Goal: Communication & Community: Answer question/provide support

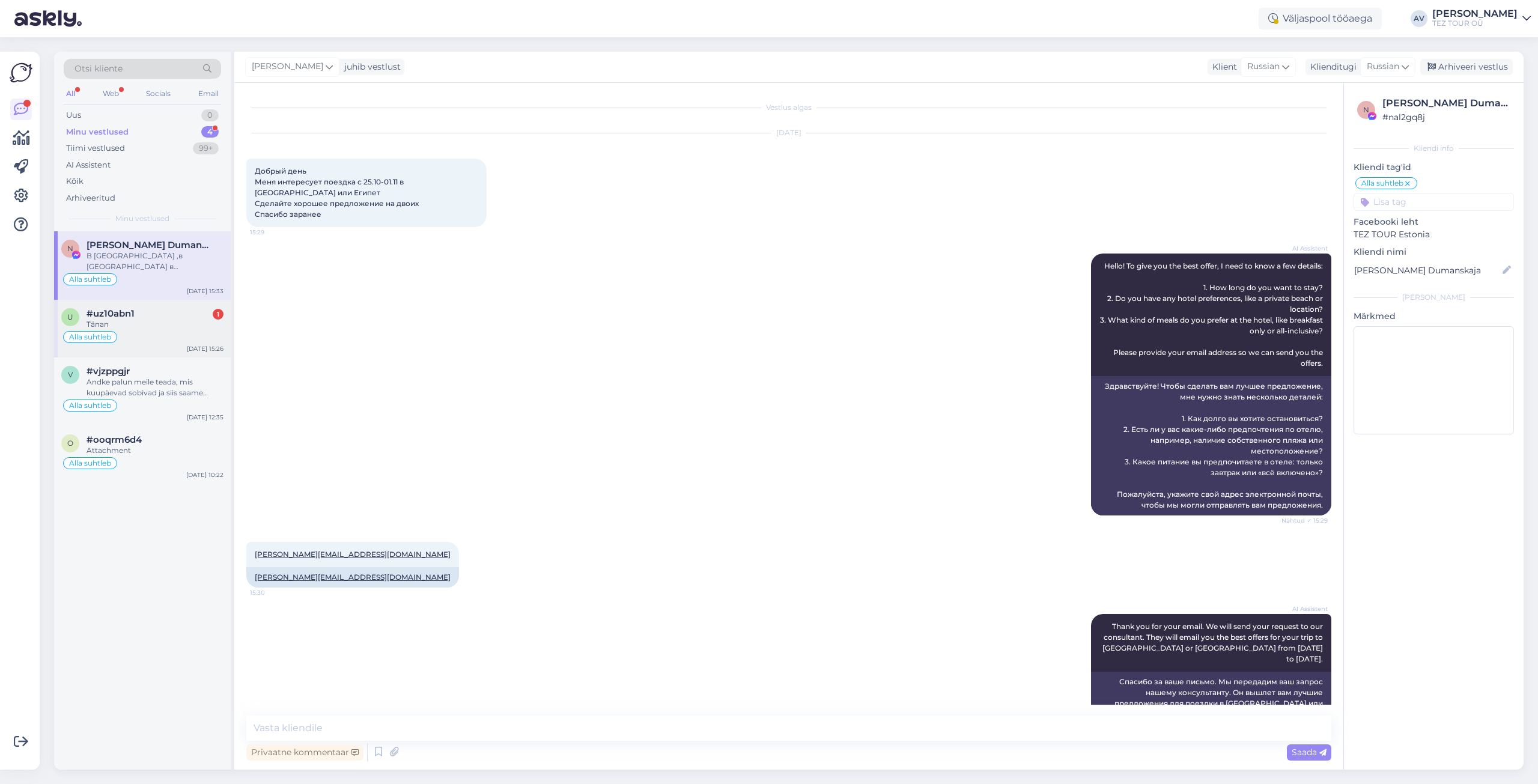
click at [143, 320] on div "Tänan" at bounding box center [155, 325] width 137 height 11
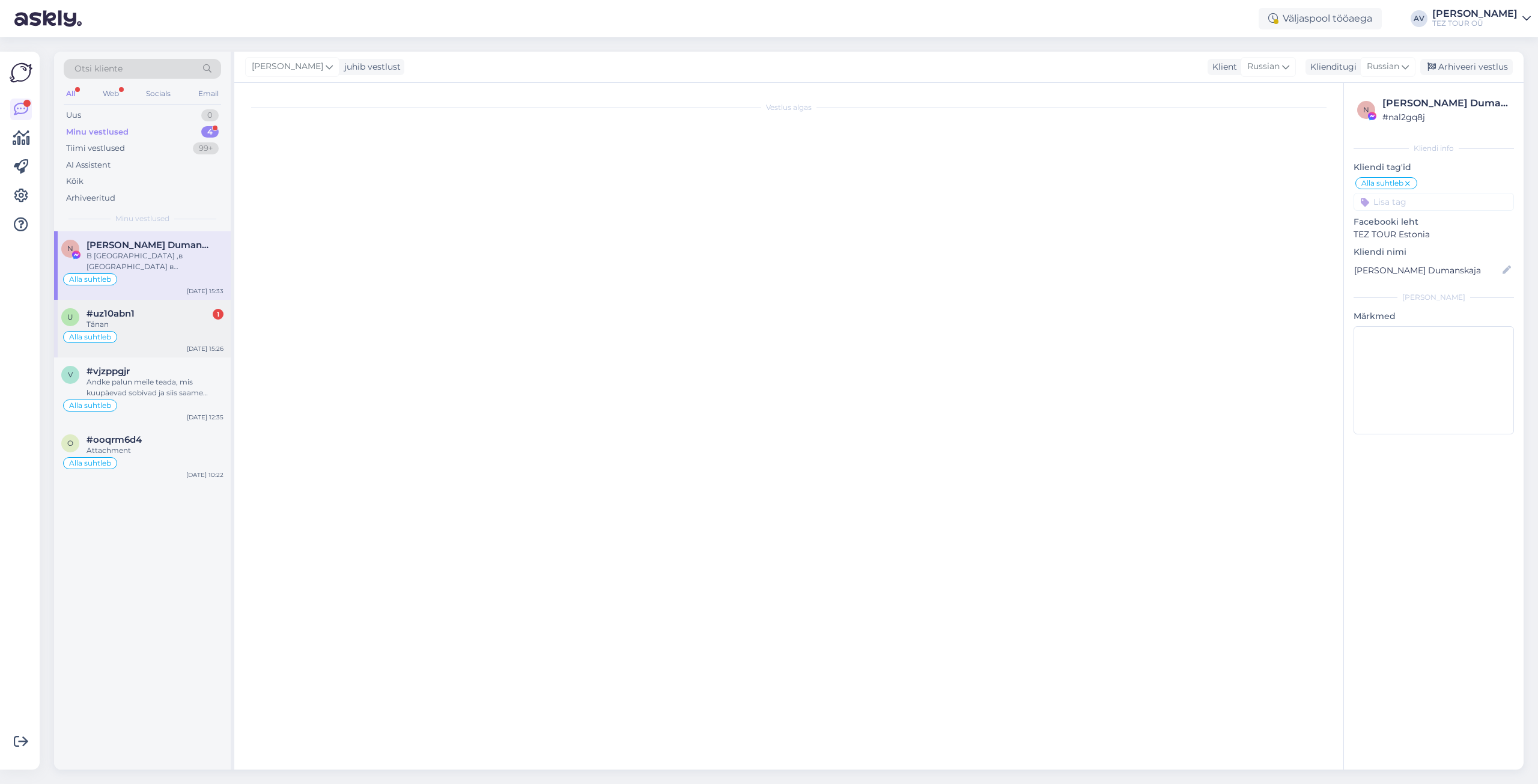
scroll to position [1537, 0]
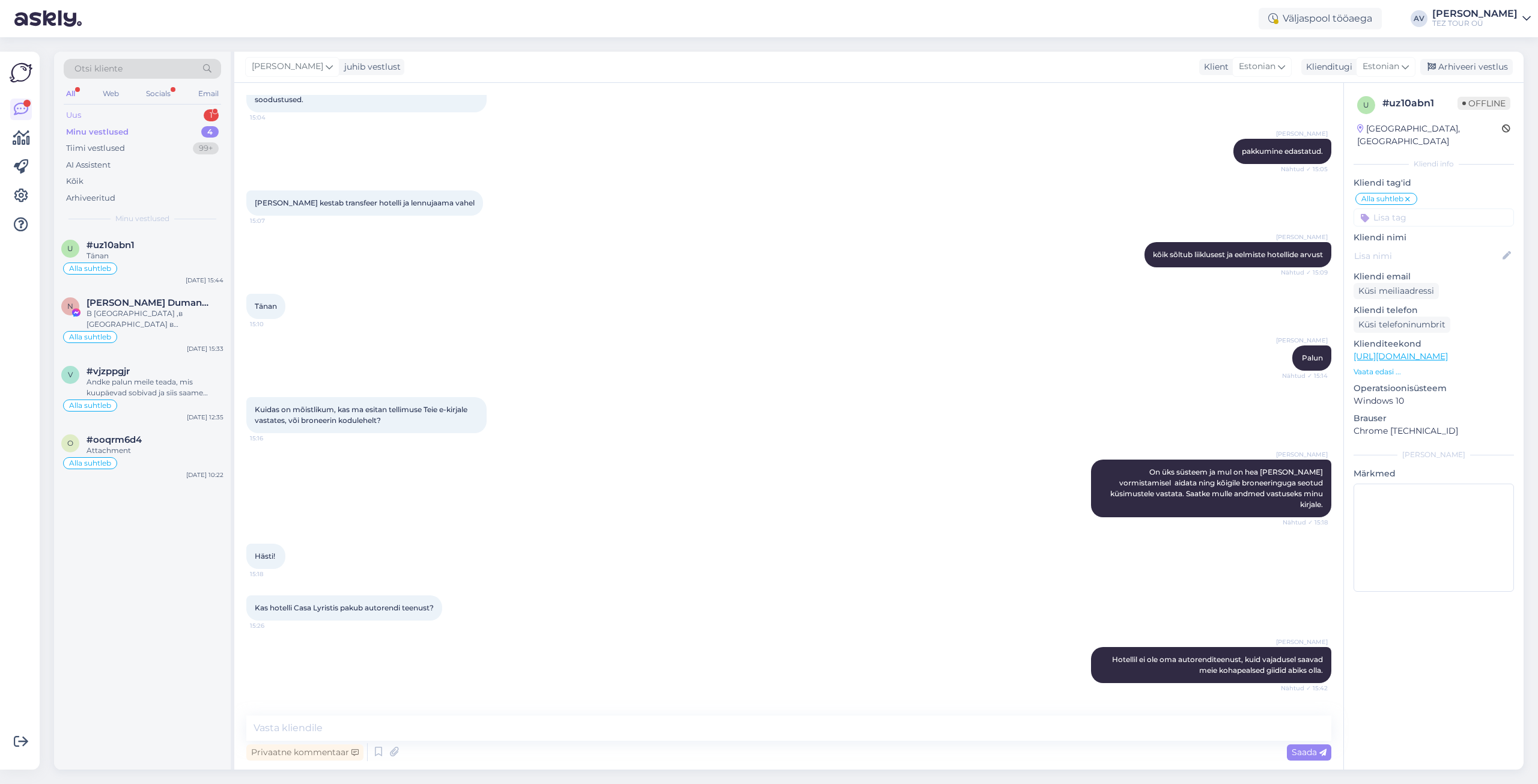
click at [72, 116] on div "Uus" at bounding box center [74, 116] width 15 height 12
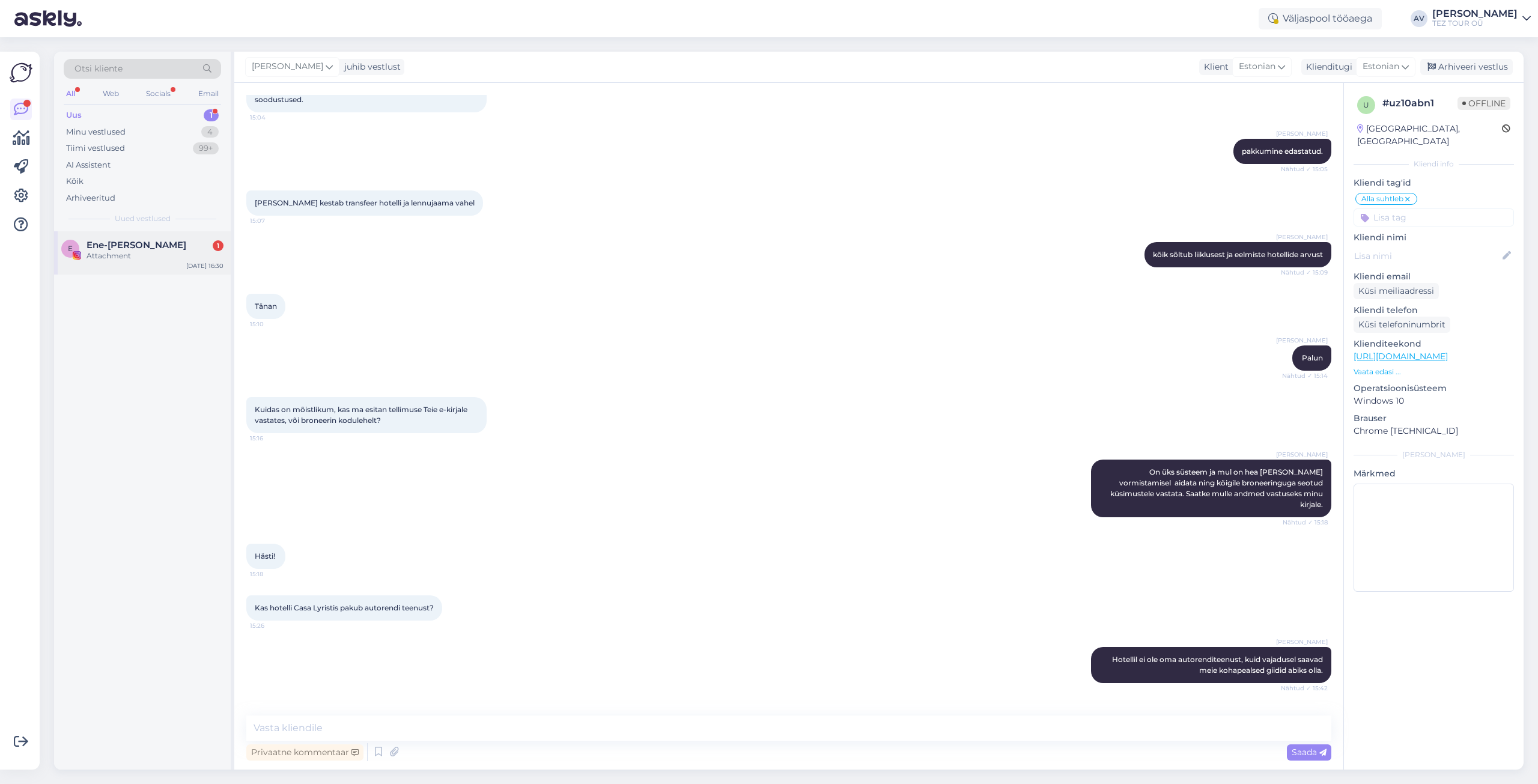
click at [111, 251] on div "Attachment" at bounding box center [155, 256] width 137 height 11
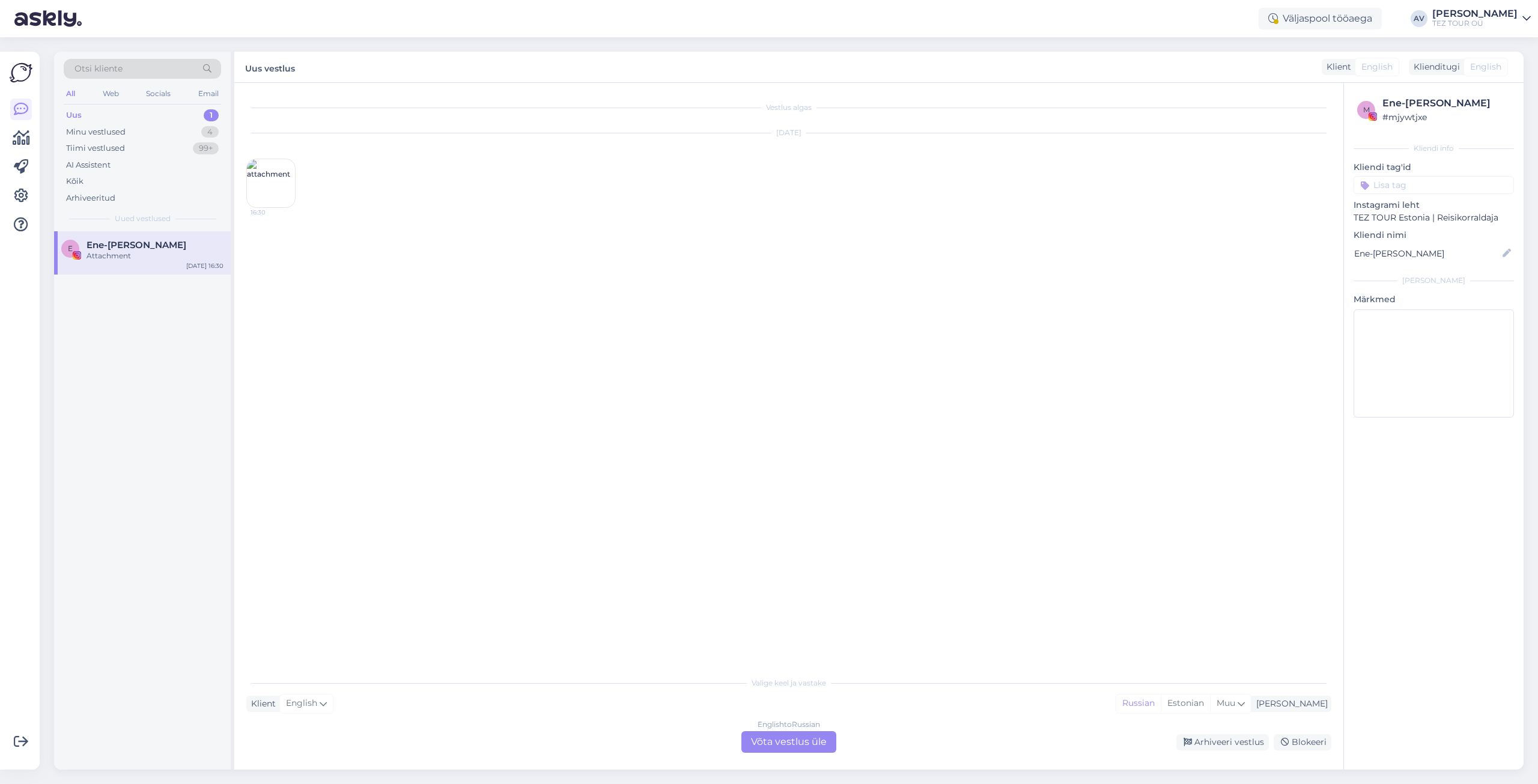
click at [802, 741] on div "English to Russian Võta vestlus üle" at bounding box center [789, 742] width 95 height 22
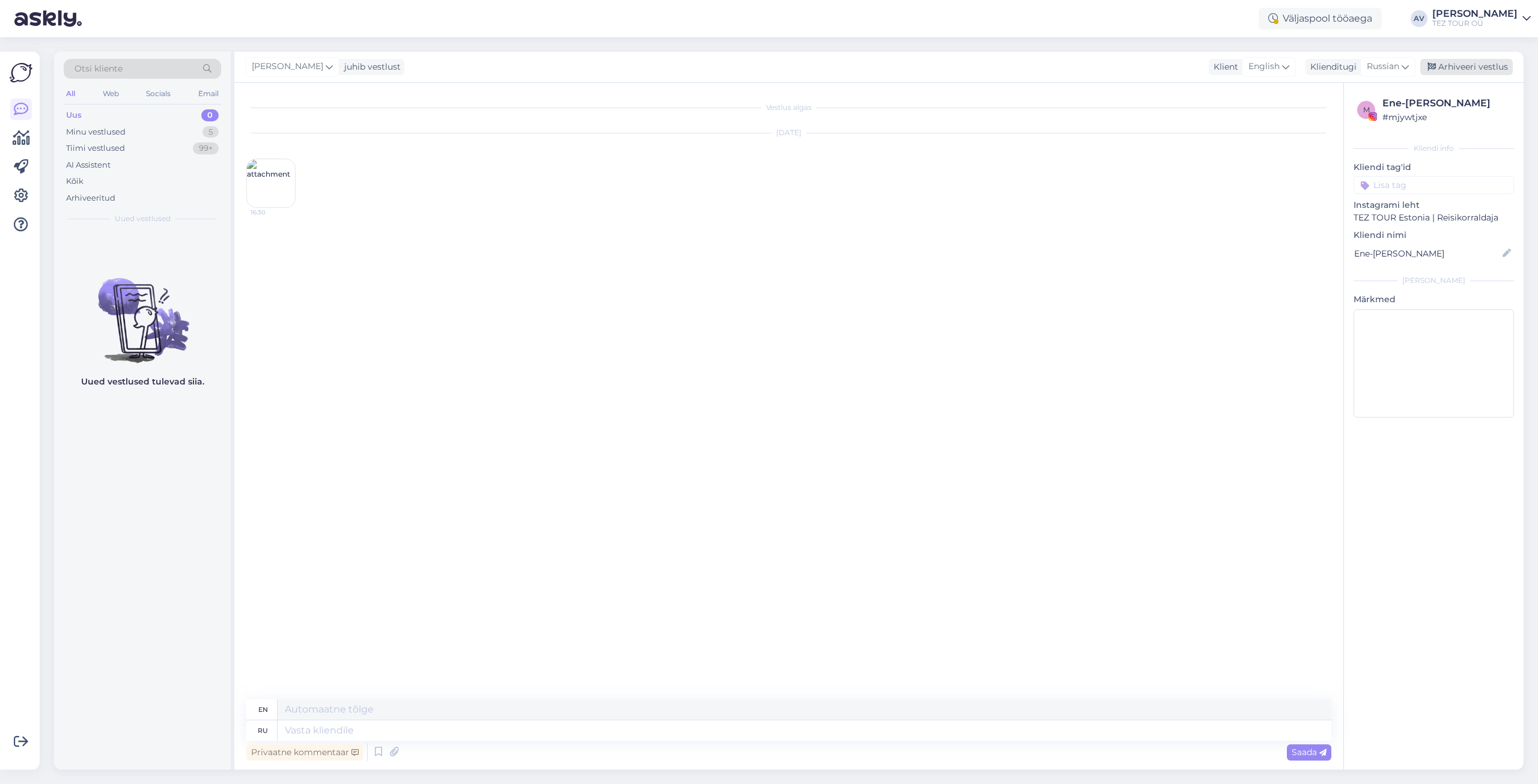
click at [1453, 67] on div "Arhiveeri vestlus" at bounding box center [1466, 67] width 92 height 16
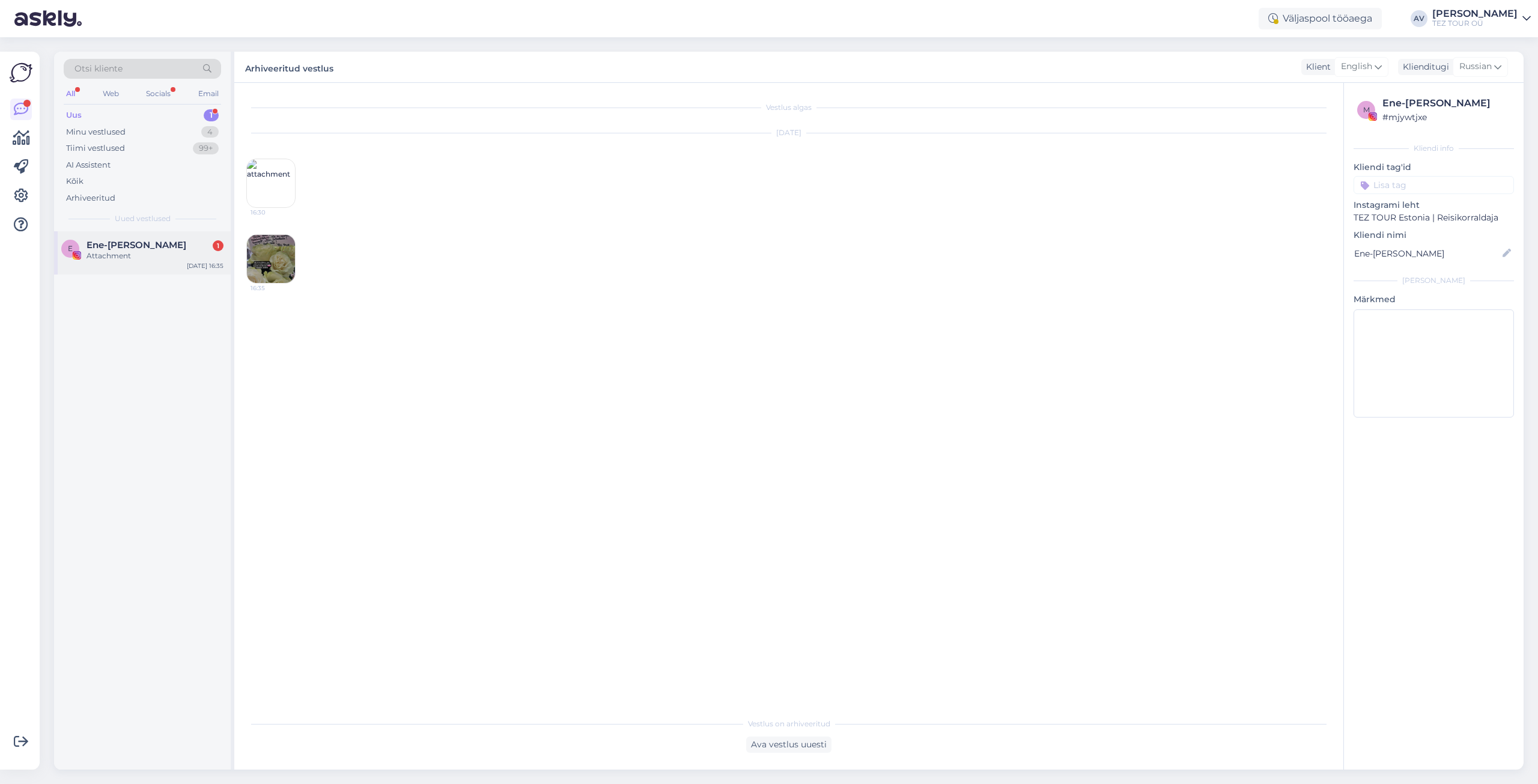
click at [174, 247] on div "Ene-[PERSON_NAME] 1" at bounding box center [155, 245] width 137 height 11
click at [779, 742] on div "English to Russian Võta vestlus üle" at bounding box center [789, 742] width 95 height 22
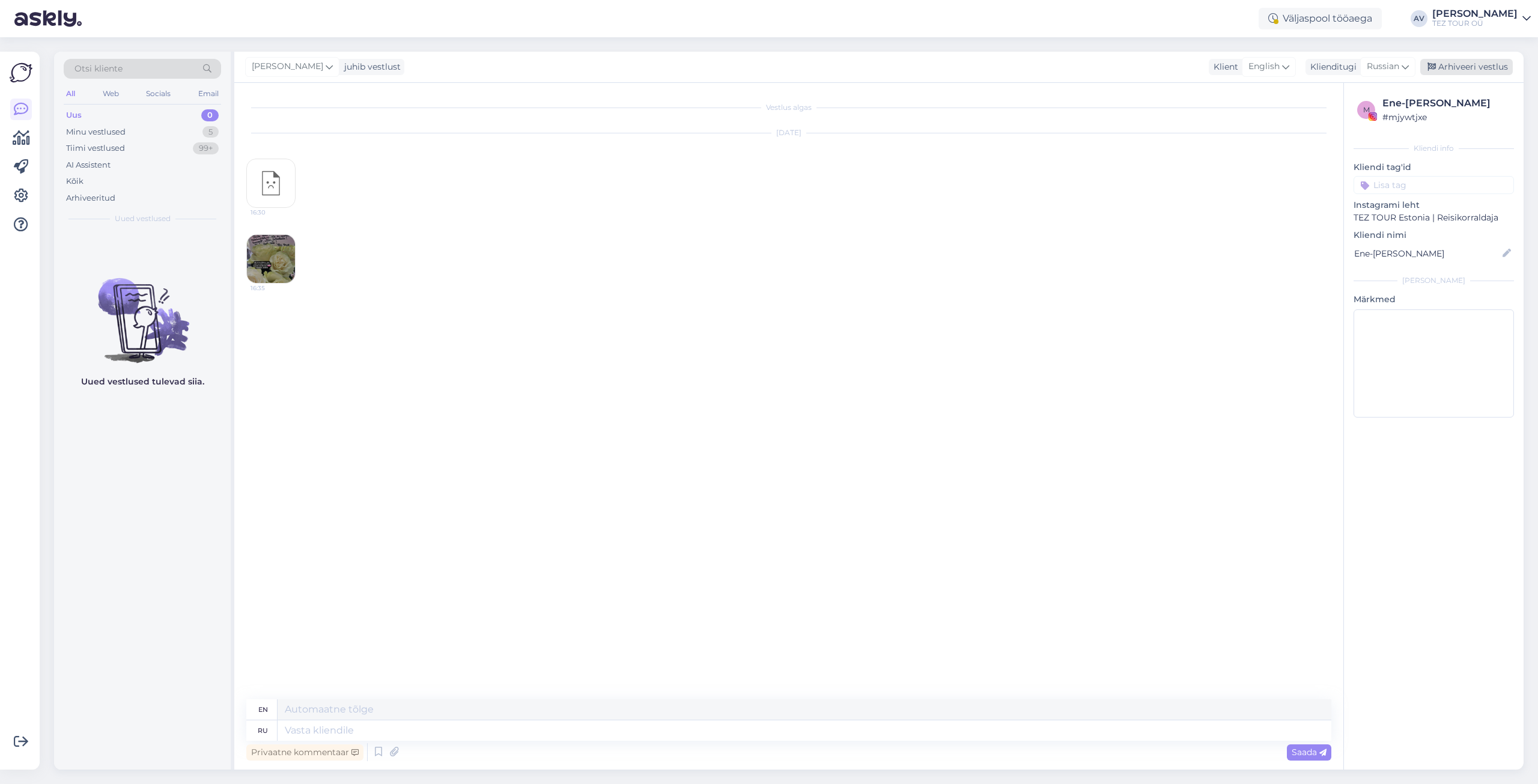
click at [1482, 72] on div "Arhiveeri vestlus" at bounding box center [1466, 67] width 92 height 16
click at [77, 130] on div "Minu vestlused" at bounding box center [96, 133] width 59 height 12
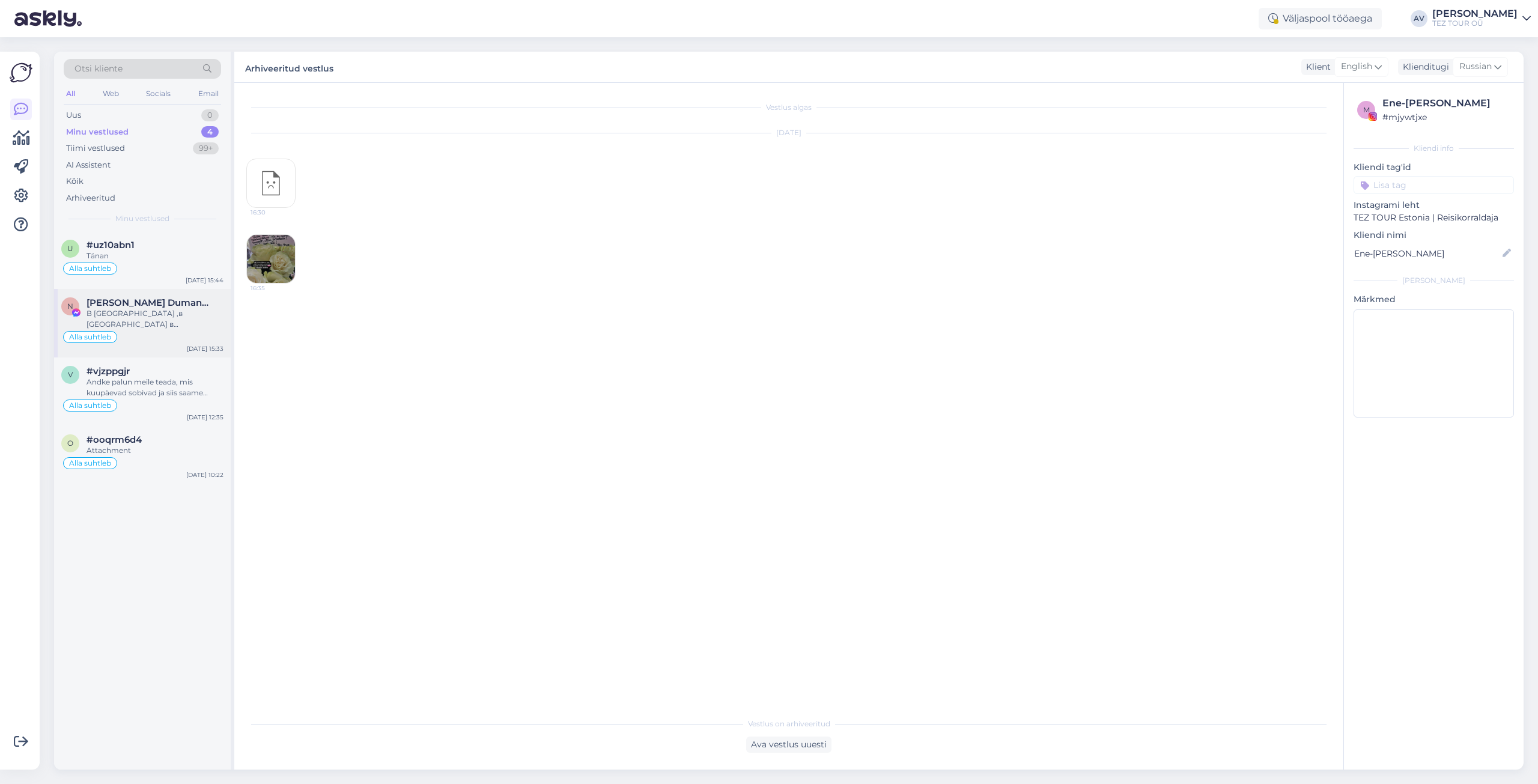
click at [118, 306] on span "[PERSON_NAME] Dumanskaja" at bounding box center [149, 303] width 125 height 11
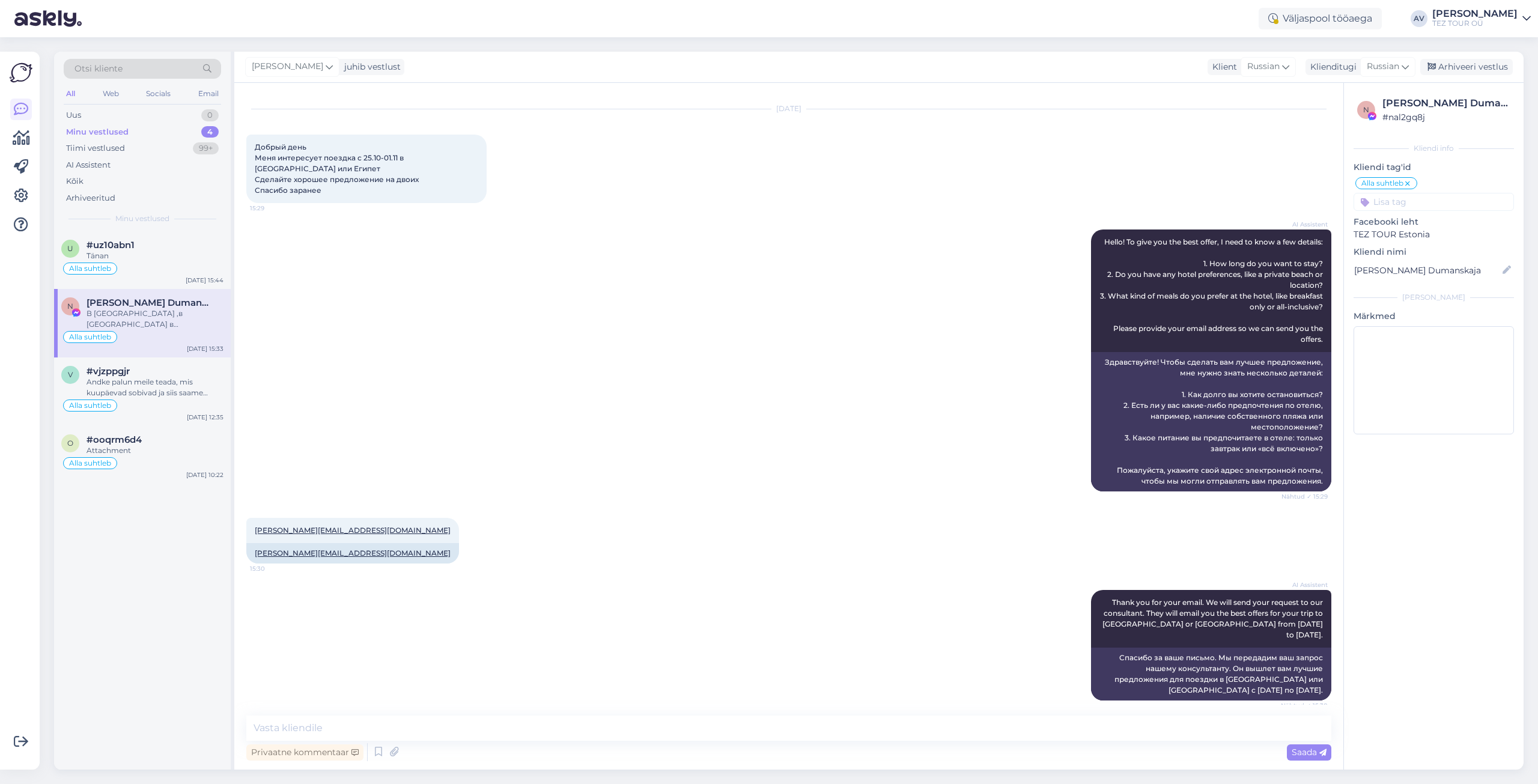
scroll to position [198, 0]
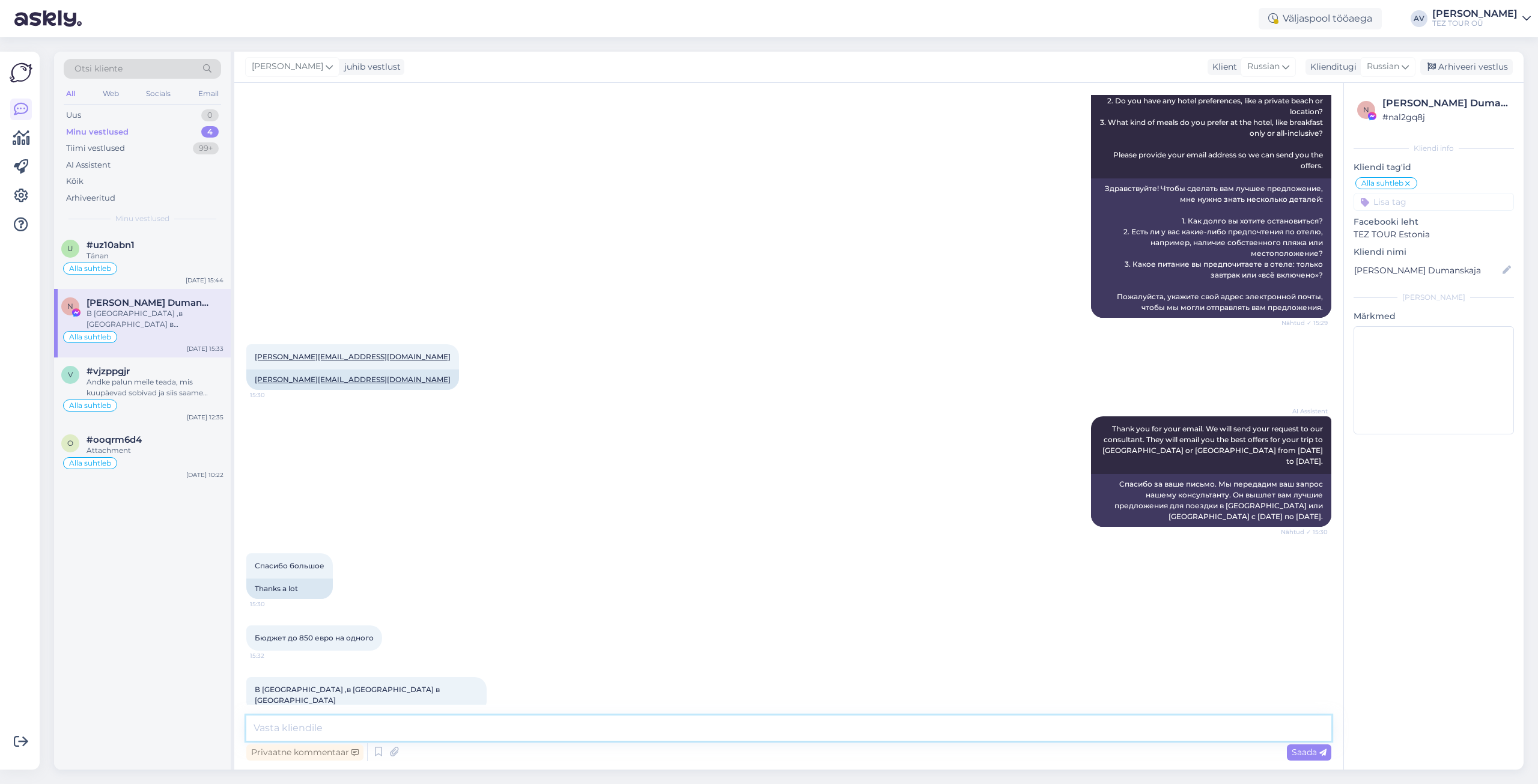
click at [642, 719] on textarea at bounding box center [789, 728] width 1085 height 25
type textarea "Предлоение выслано."
click at [1304, 755] on span "Saada" at bounding box center [1309, 753] width 35 height 11
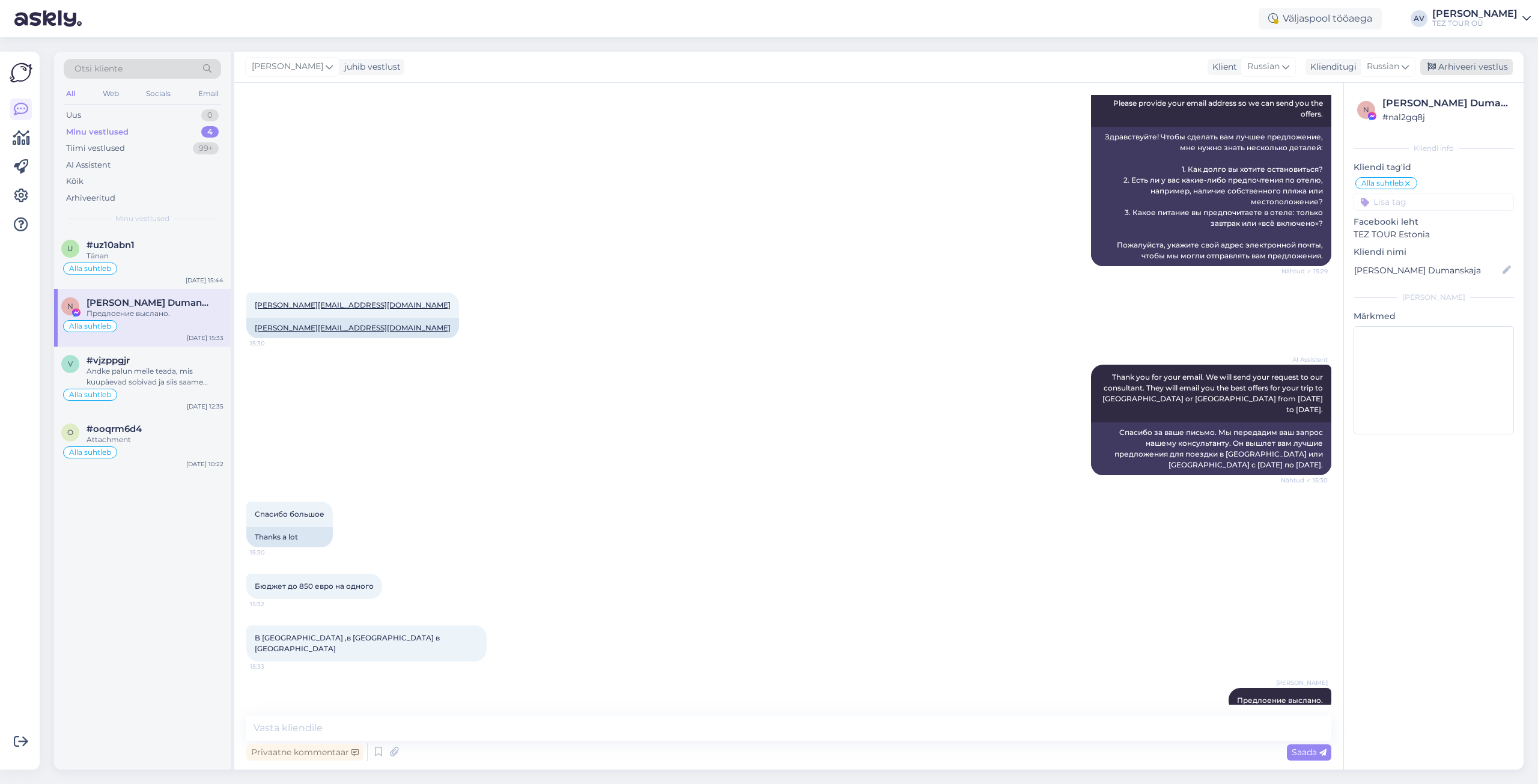
click at [1459, 66] on div "Arhiveeri vestlus" at bounding box center [1466, 67] width 92 height 16
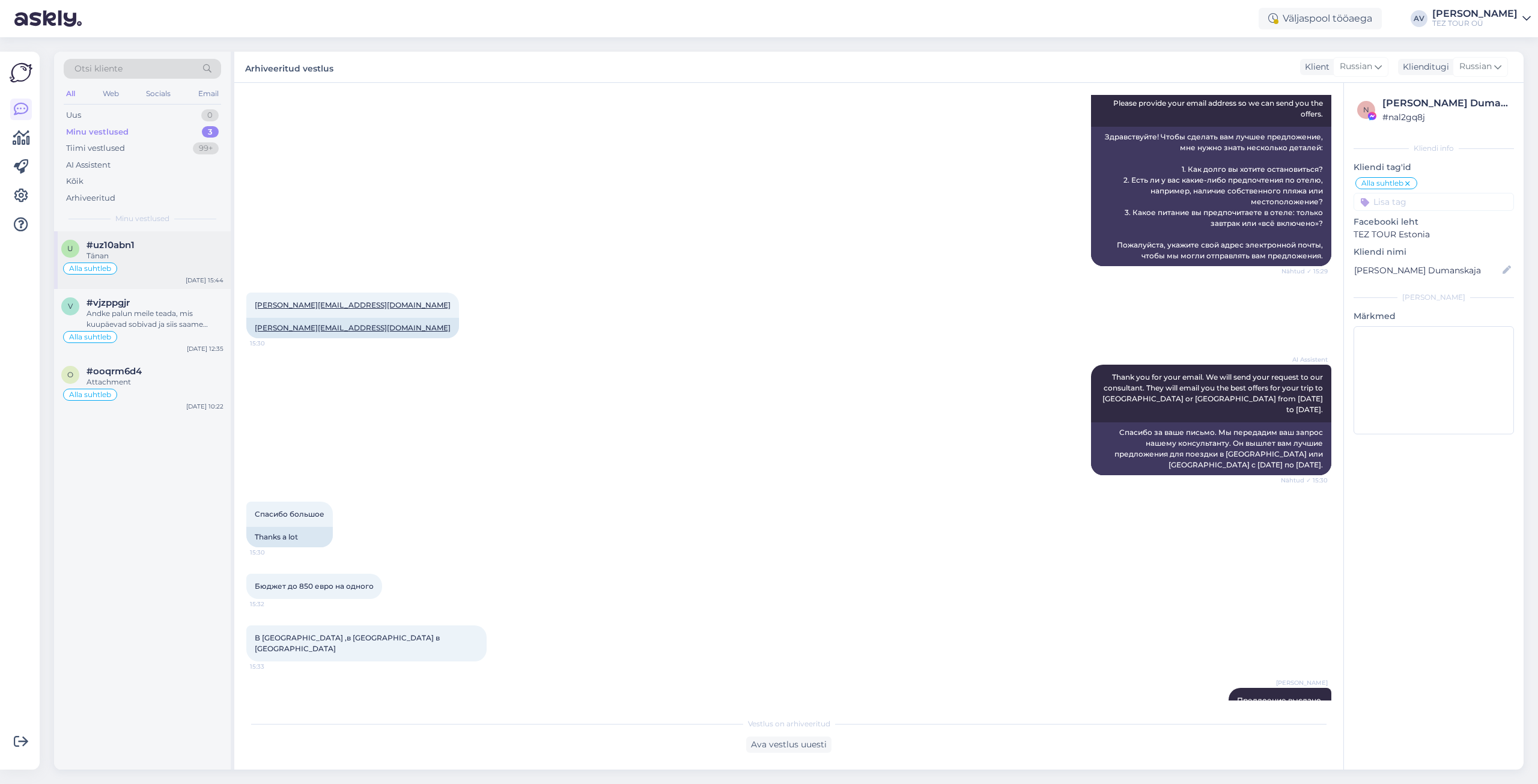
click at [124, 246] on span "#uz10abn1" at bounding box center [111, 245] width 48 height 11
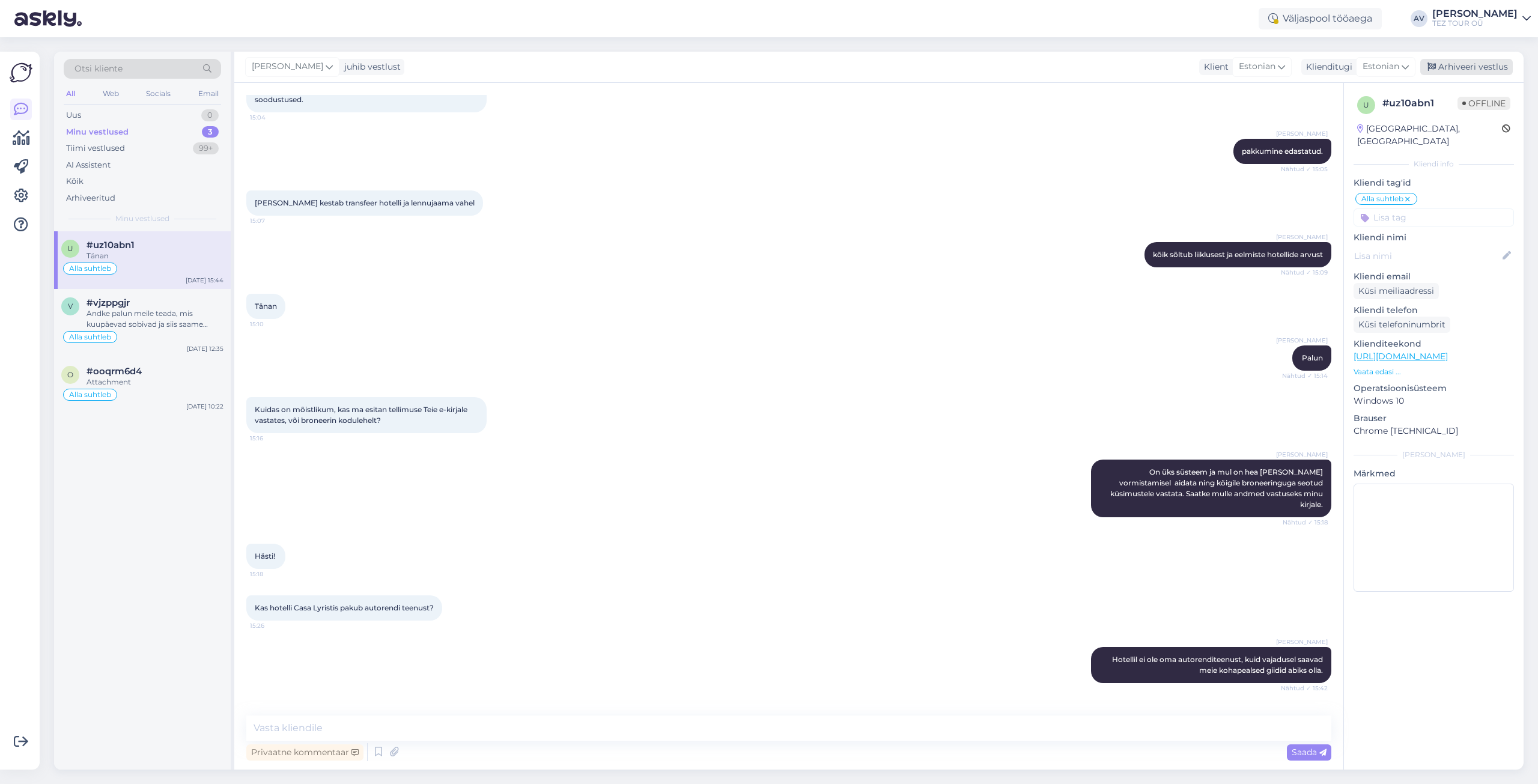
click at [1443, 67] on div "Arhiveeri vestlus" at bounding box center [1466, 67] width 92 height 16
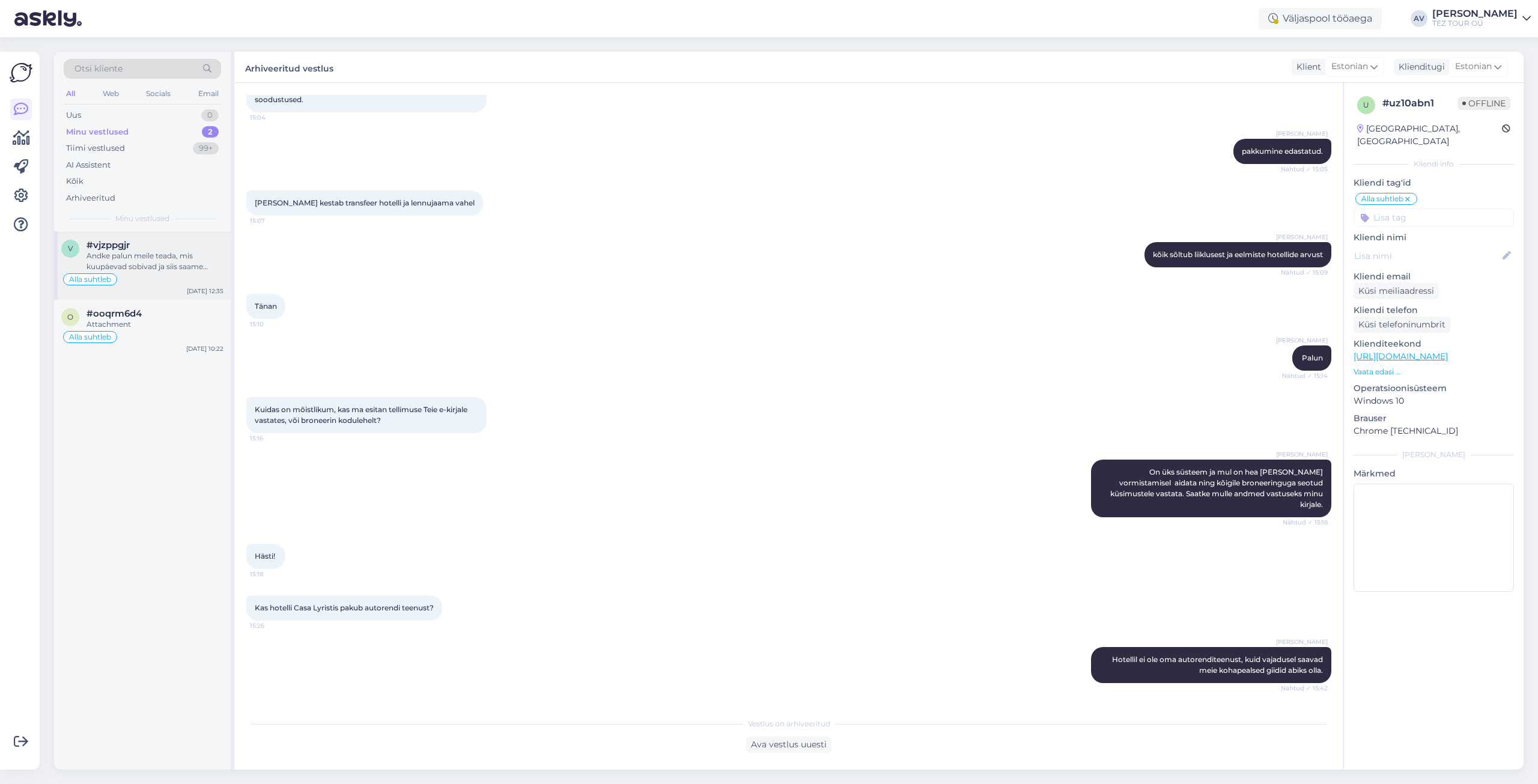
click at [121, 260] on div "Andke palun meile teada, mis kuupäevad sobivad ja siis saame kontrollida." at bounding box center [155, 262] width 137 height 22
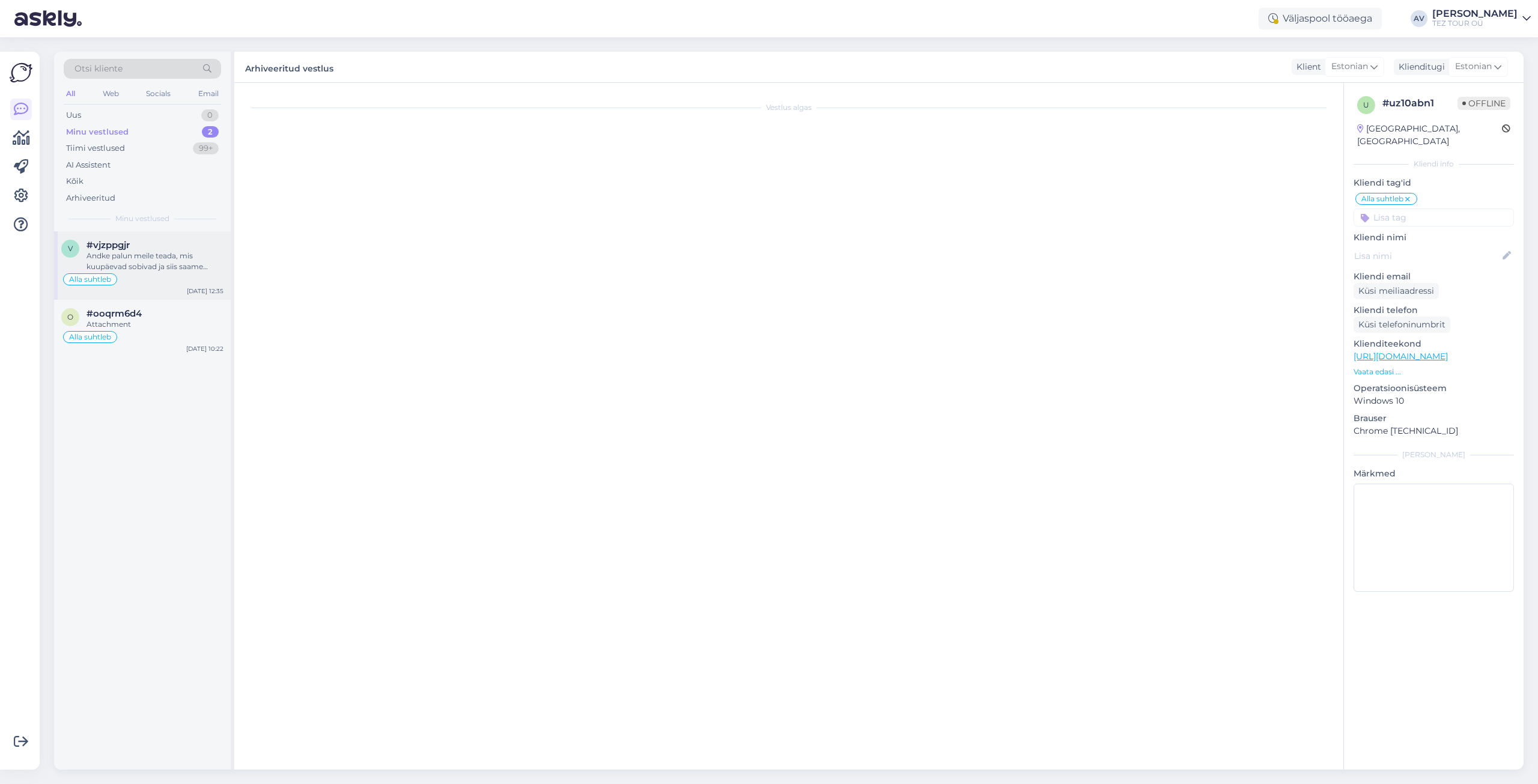
scroll to position [0, 0]
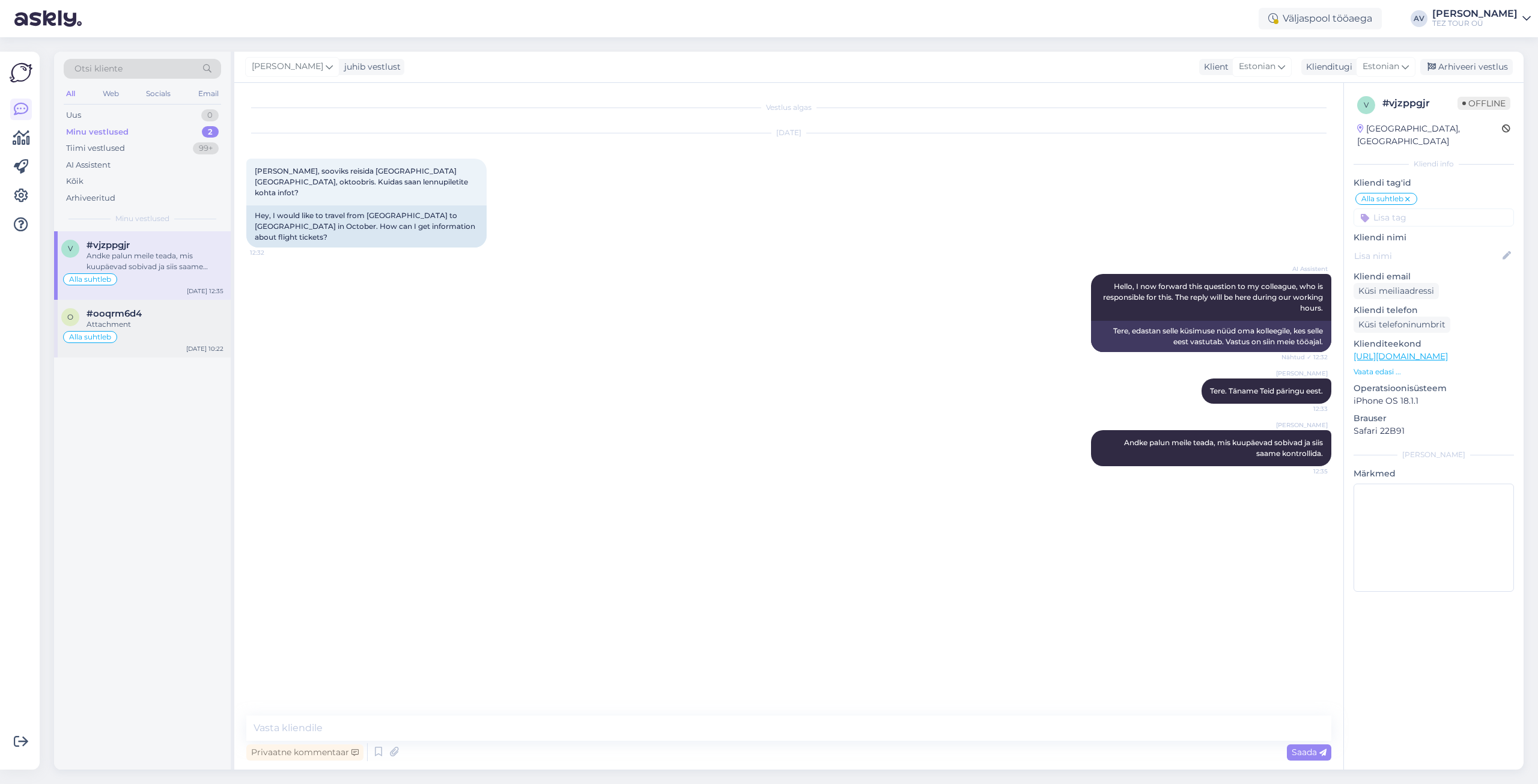
click at [127, 309] on span "#ooqrm6d4" at bounding box center [114, 314] width 55 height 11
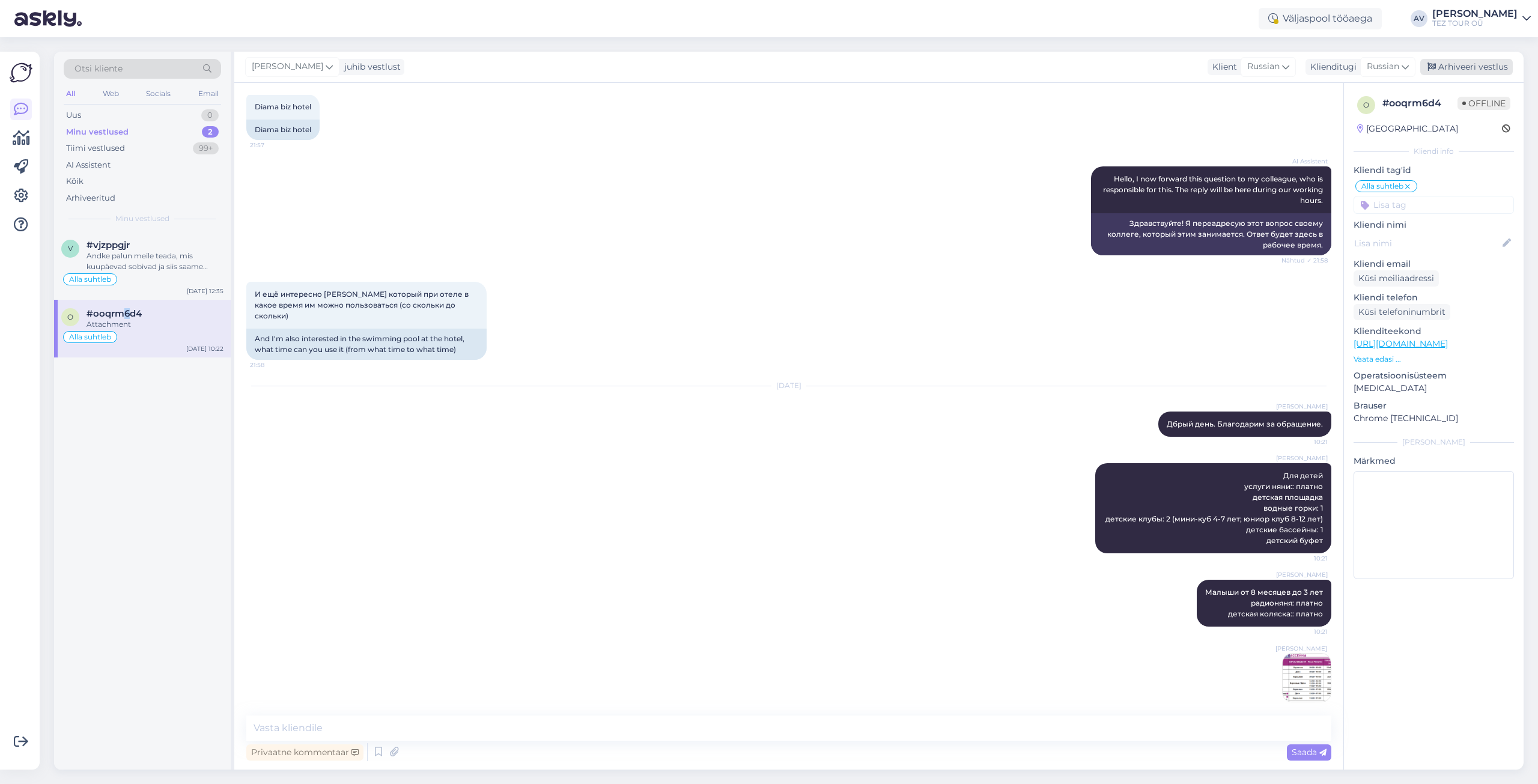
click at [1465, 67] on div "Arhiveeri vestlus" at bounding box center [1466, 67] width 92 height 16
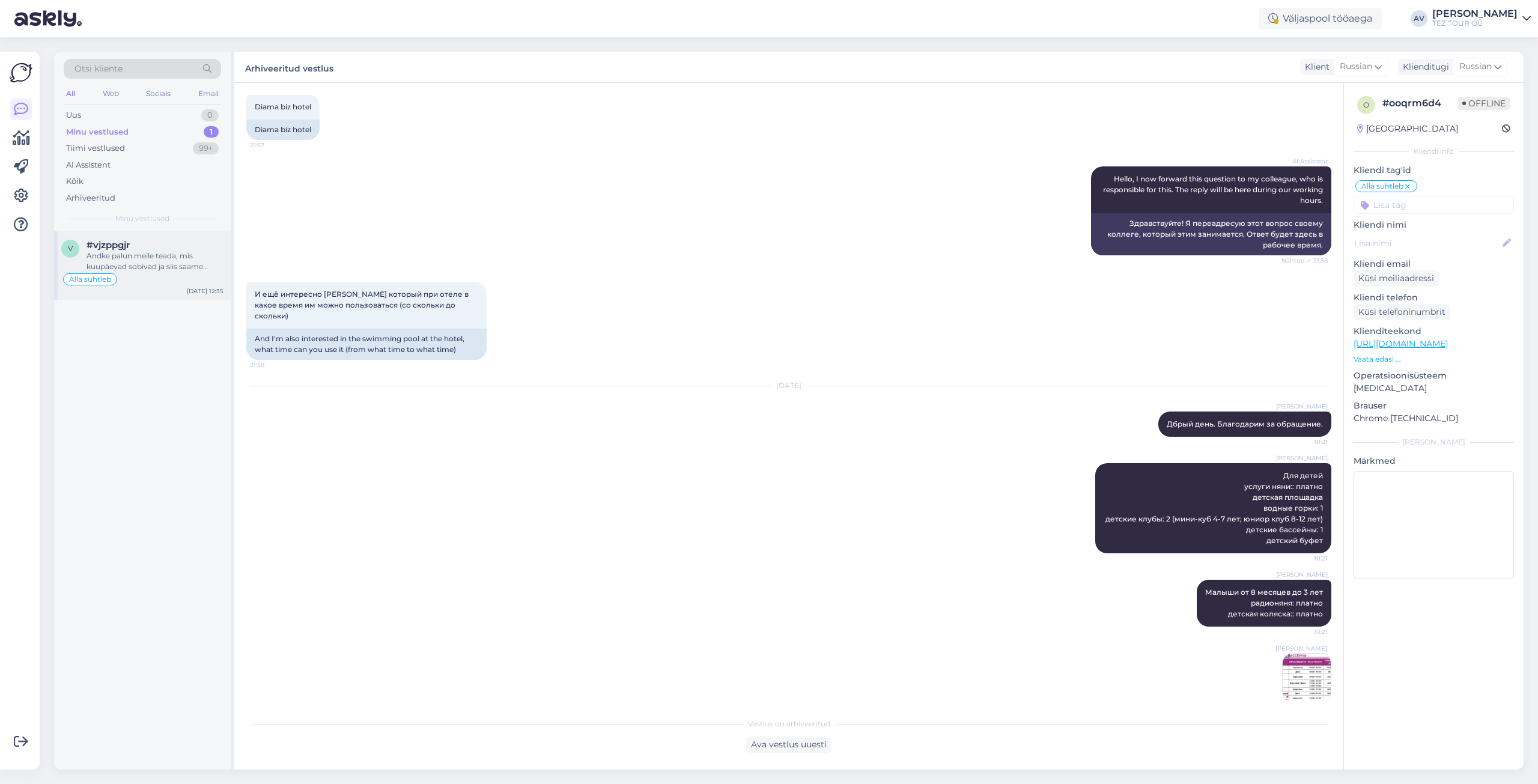
click at [154, 248] on div "#vjzppgjr" at bounding box center [155, 245] width 137 height 11
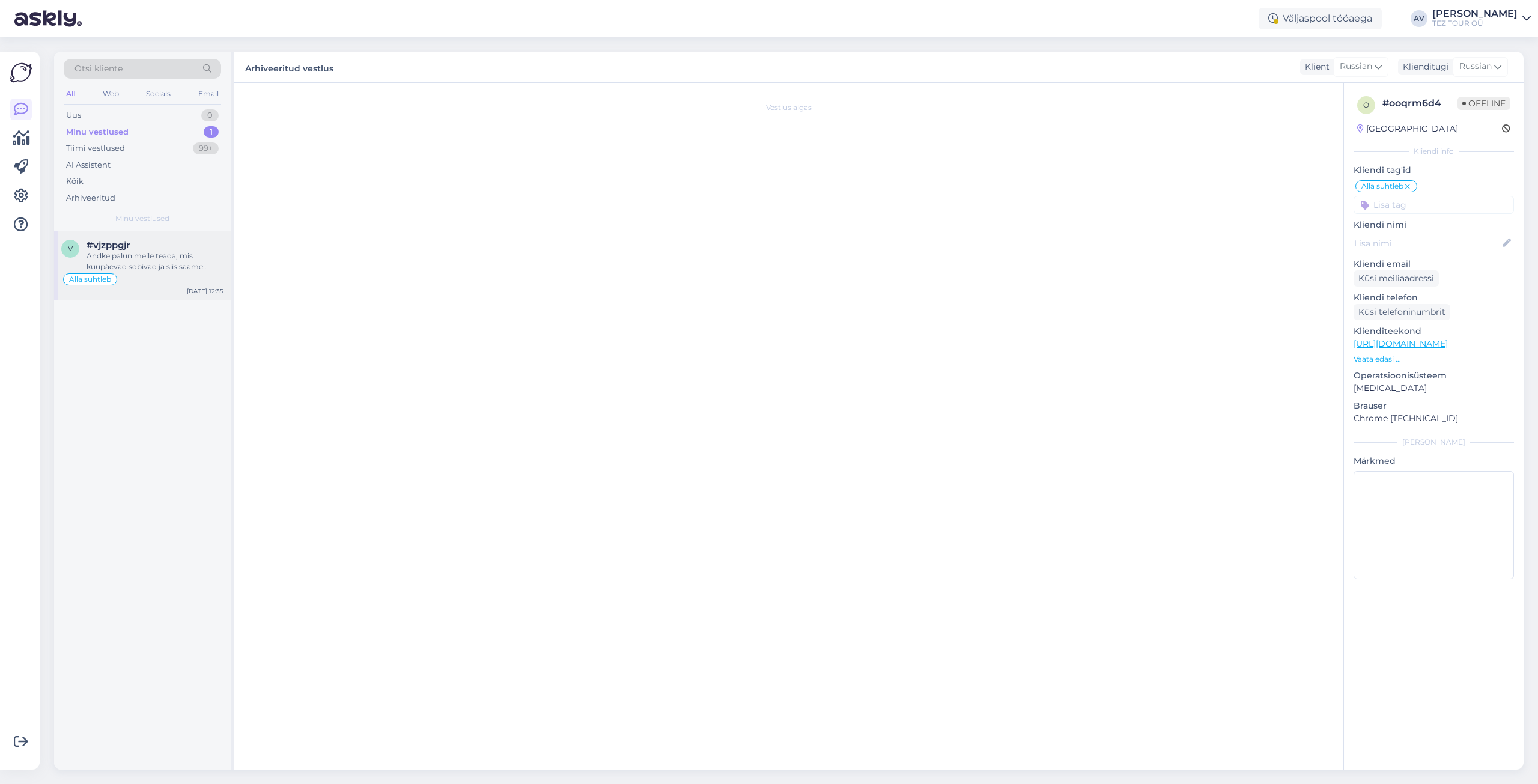
scroll to position [0, 0]
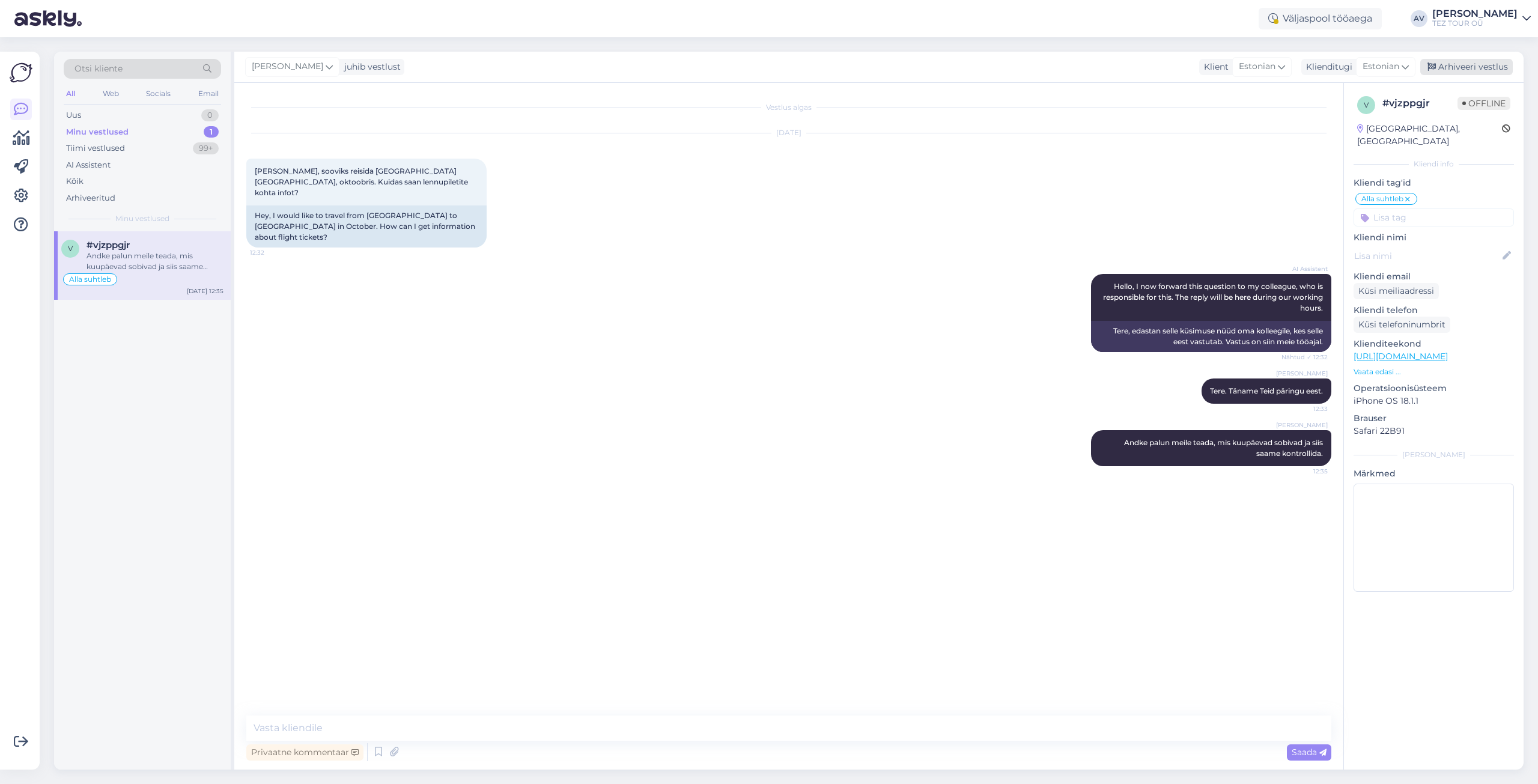
click at [1468, 65] on div "Arhiveeri vestlus" at bounding box center [1466, 67] width 92 height 16
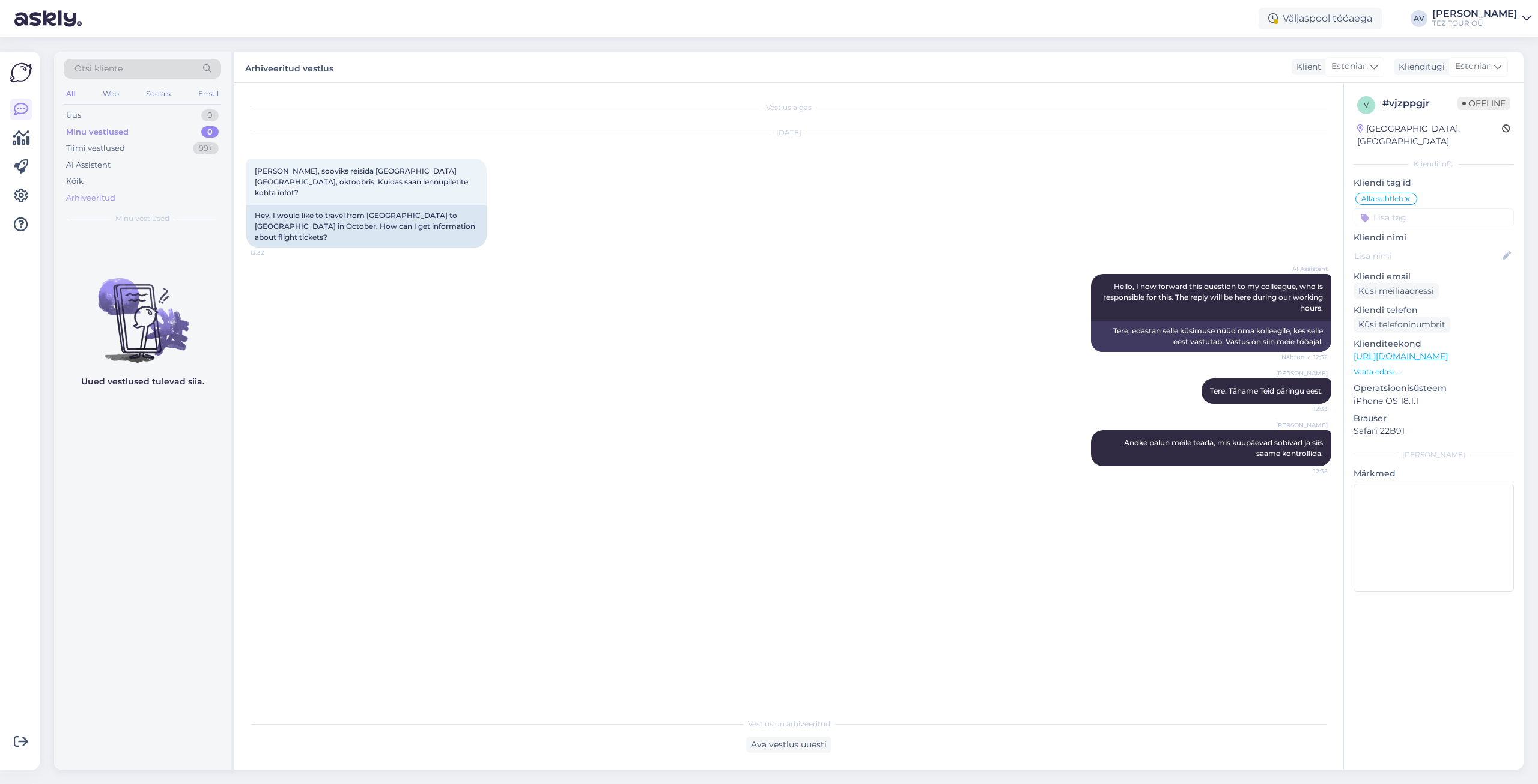
click at [102, 195] on div "Arhiveeritud" at bounding box center [91, 198] width 49 height 12
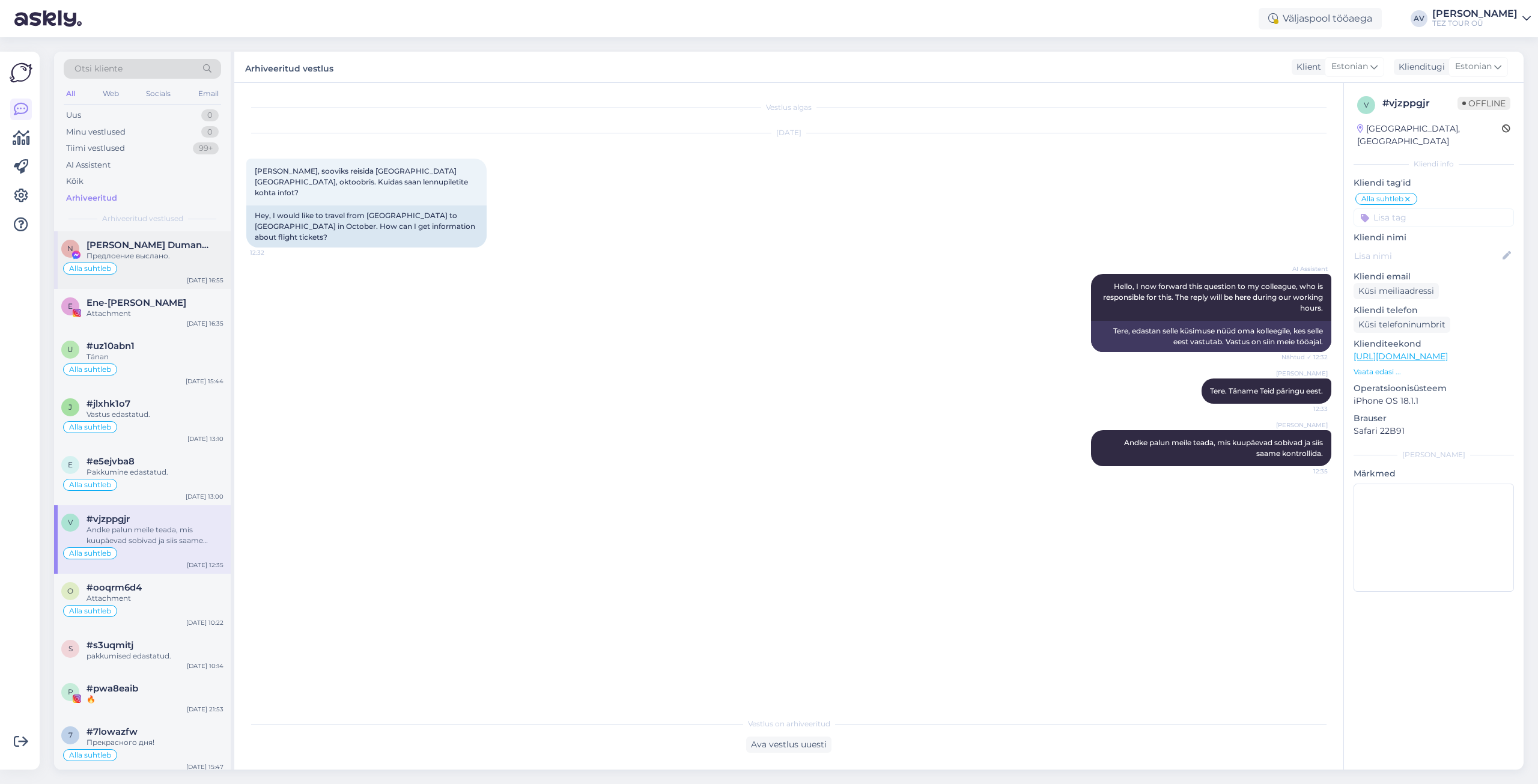
click at [154, 252] on div "Предлоение выслано." at bounding box center [155, 256] width 137 height 11
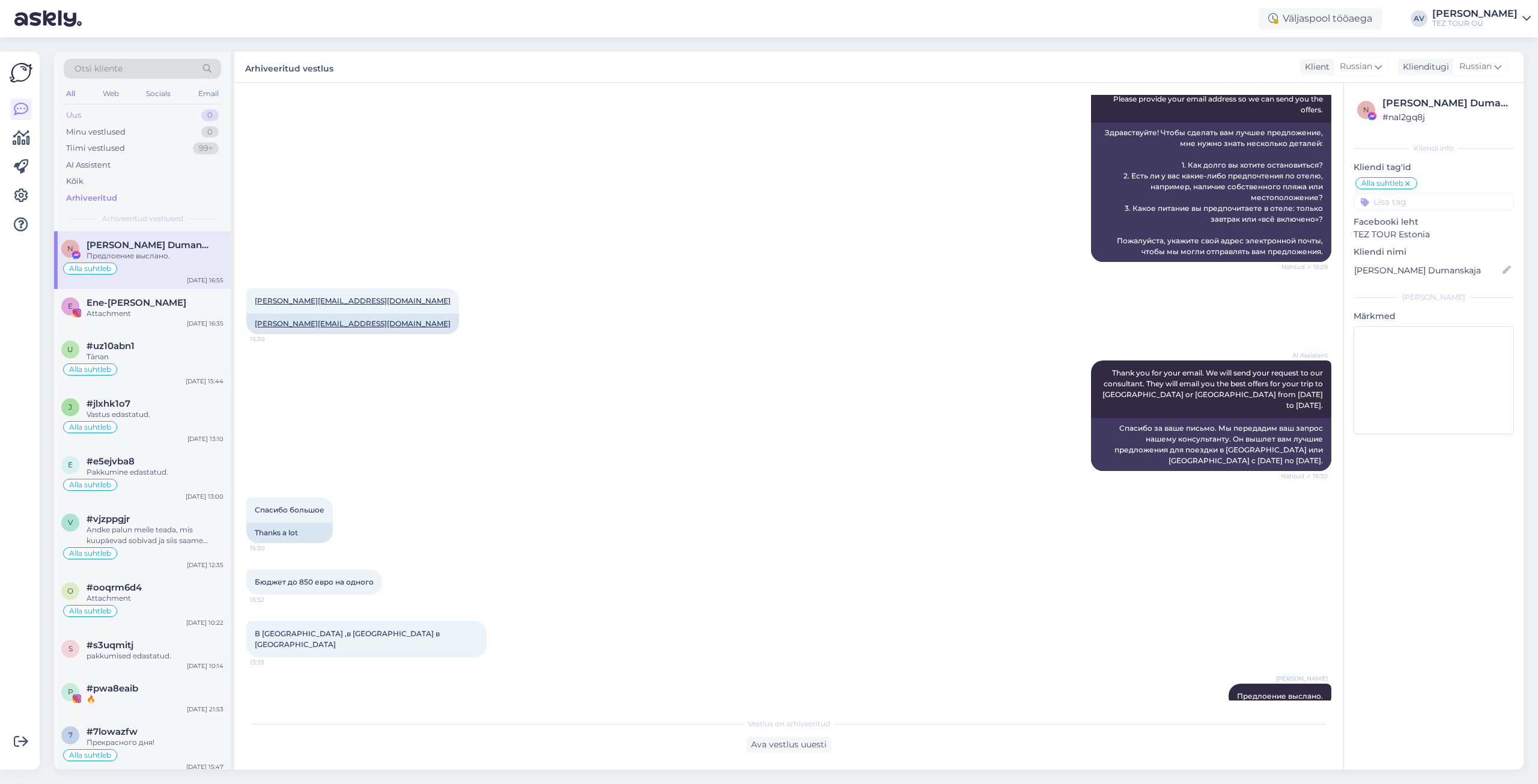
click at [77, 115] on div "Uus" at bounding box center [74, 116] width 15 height 12
